Goal: Transaction & Acquisition: Purchase product/service

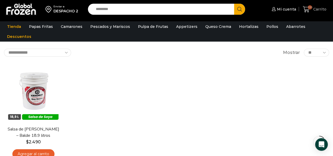
click at [314, 10] on span "Carrito" at bounding box center [319, 9] width 14 height 5
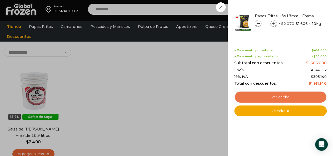
click at [283, 99] on link "Ver carrito" at bounding box center [280, 97] width 92 height 12
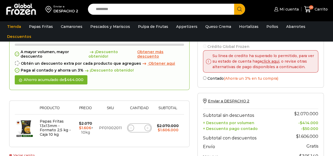
scroll to position [53, 0]
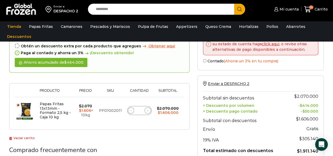
click at [25, 138] on link "Vaciar carrito" at bounding box center [22, 138] width 26 height 4
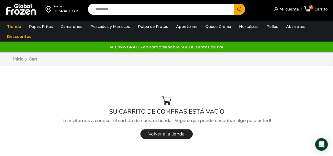
click at [176, 10] on input "Search input" at bounding box center [162, 9] width 139 height 11
click at [133, 6] on input "*****" at bounding box center [159, 9] width 133 height 11
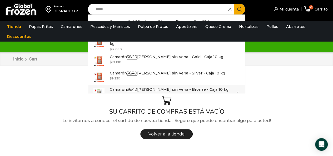
click at [192, 88] on p "Camarón 36/40 Crudo Pelado sin Vena - Bronze - Caja 10 kg" at bounding box center [169, 90] width 119 height 6
type input "**********"
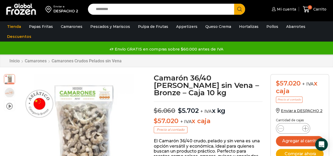
click at [306, 125] on span at bounding box center [305, 128] width 6 height 6
click at [307, 128] on icon at bounding box center [305, 128] width 4 height 4
type input "*"
click at [302, 140] on button "Agregar al carrito" at bounding box center [300, 141] width 48 height 10
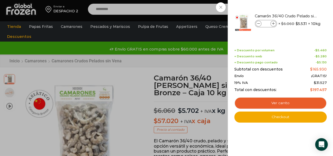
click at [302, 7] on div "3 [GEOGRAPHIC_DATA] 3 3 Shopping Cart *" at bounding box center [315, 9] width 26 height 12
